Goal: Information Seeking & Learning: Learn about a topic

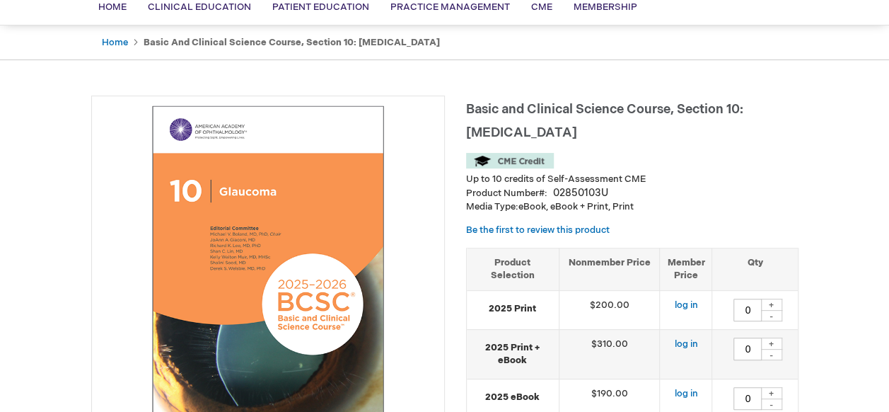
scroll to position [116, 0]
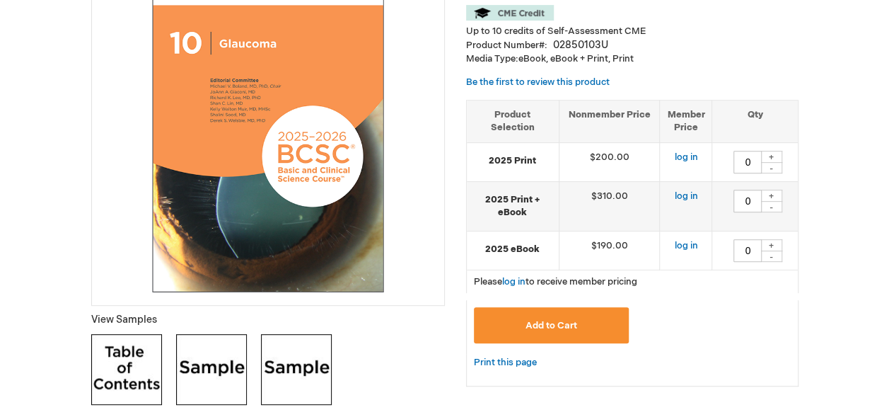
scroll to position [261, 0]
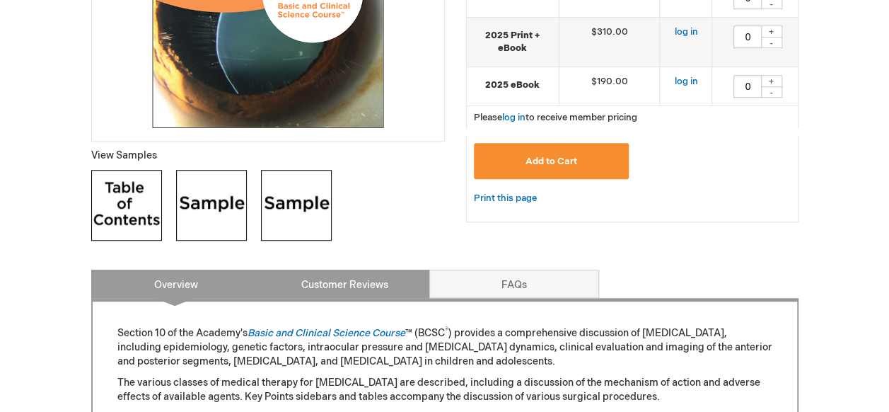
click at [390, 276] on link "Customer Reviews" at bounding box center [345, 283] width 170 height 28
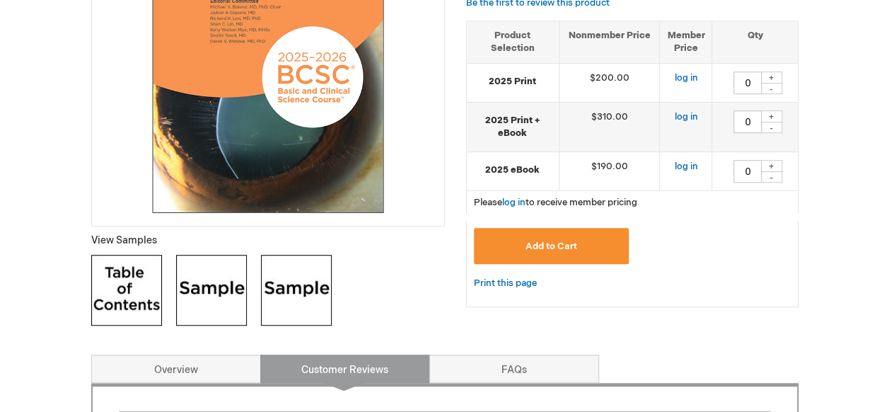
scroll to position [341, 0]
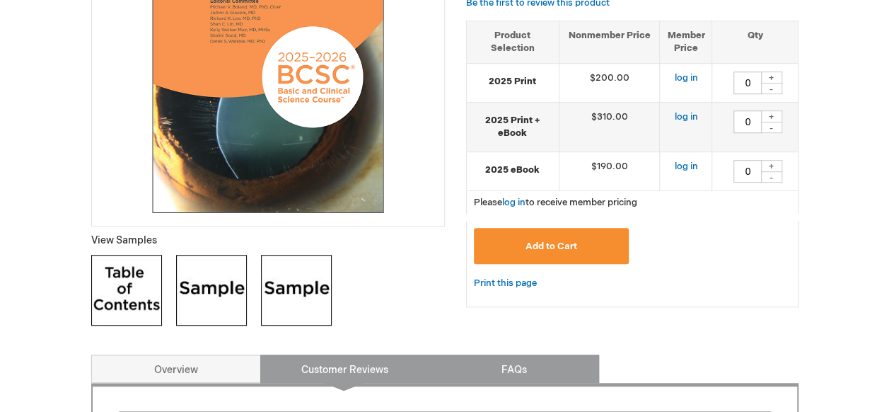
click at [502, 373] on link "FAQs" at bounding box center [514, 368] width 170 height 28
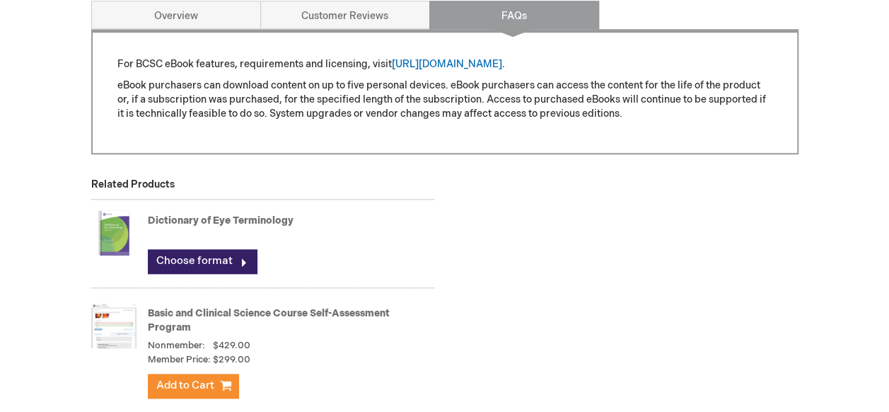
scroll to position [939, 0]
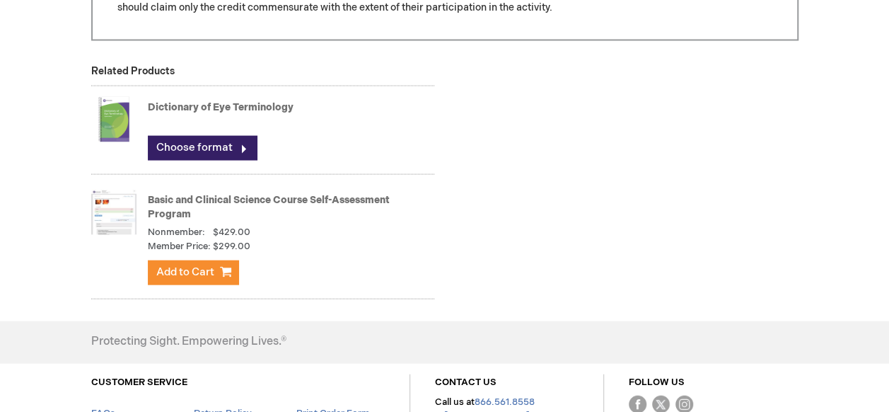
scroll to position [1552, 0]
